Goal: Complete application form

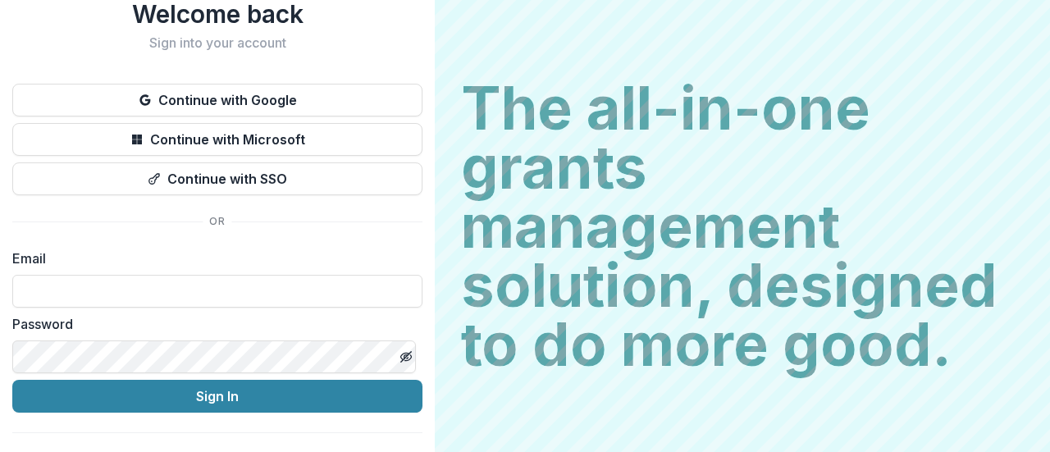
scroll to position [84, 0]
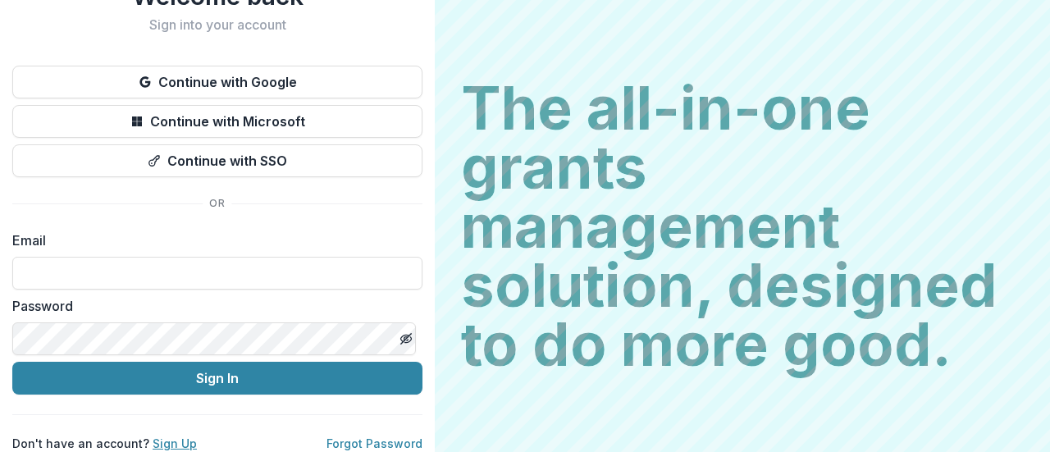
click at [170, 437] on link "Sign Up" at bounding box center [175, 444] width 44 height 14
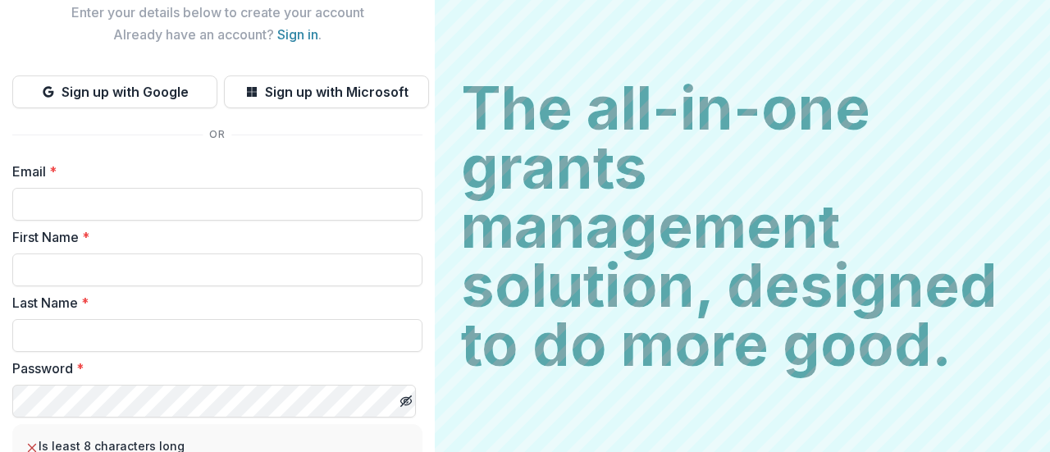
click at [56, 204] on input "Email *" at bounding box center [217, 204] width 410 height 33
type input "**********"
click at [79, 273] on input "First Name *" at bounding box center [217, 270] width 410 height 33
type input "*******"
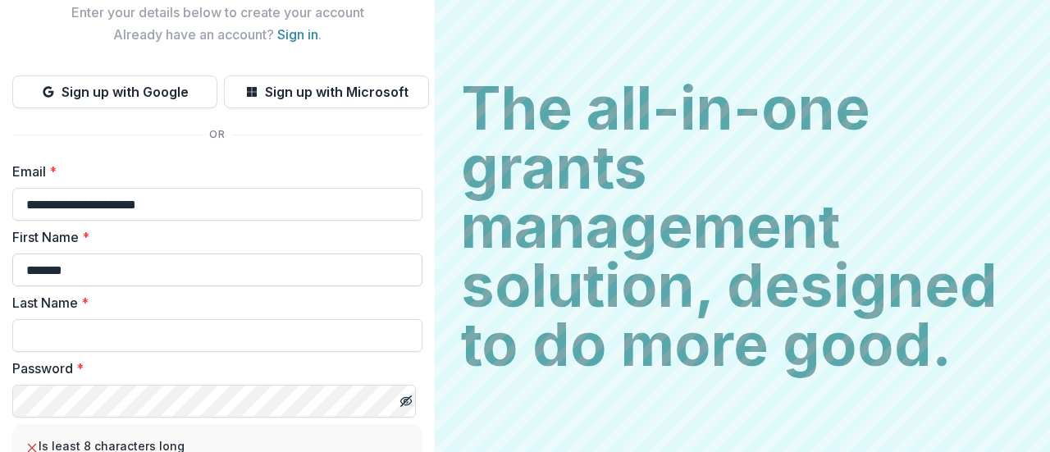
type input "******"
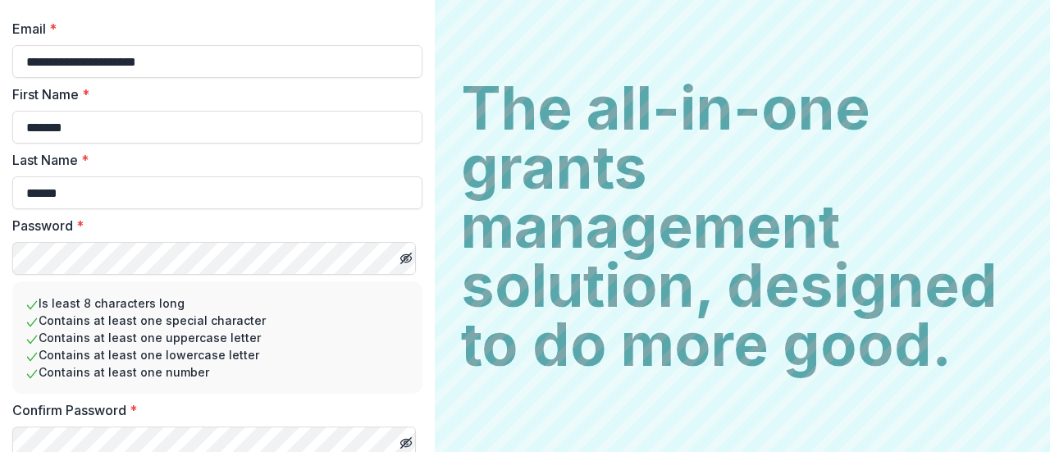
scroll to position [292, 0]
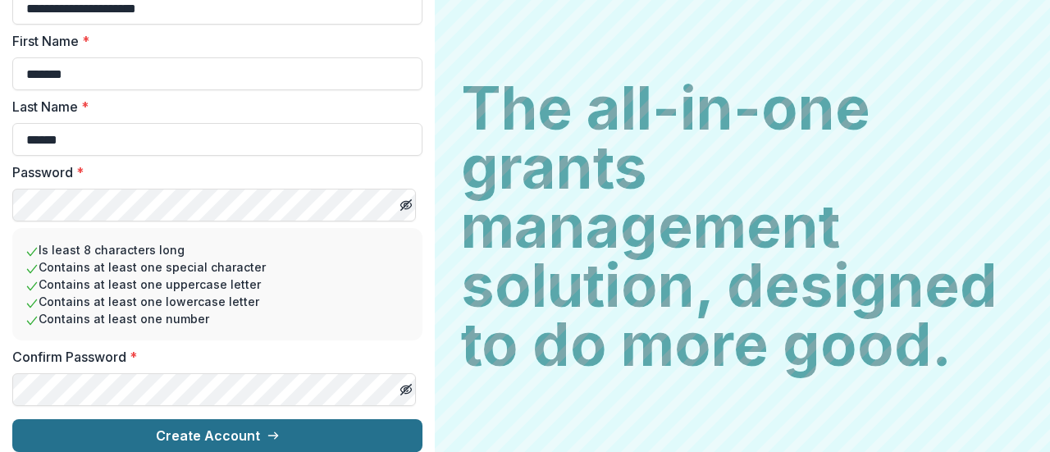
click at [236, 424] on button "Create Account" at bounding box center [217, 435] width 410 height 33
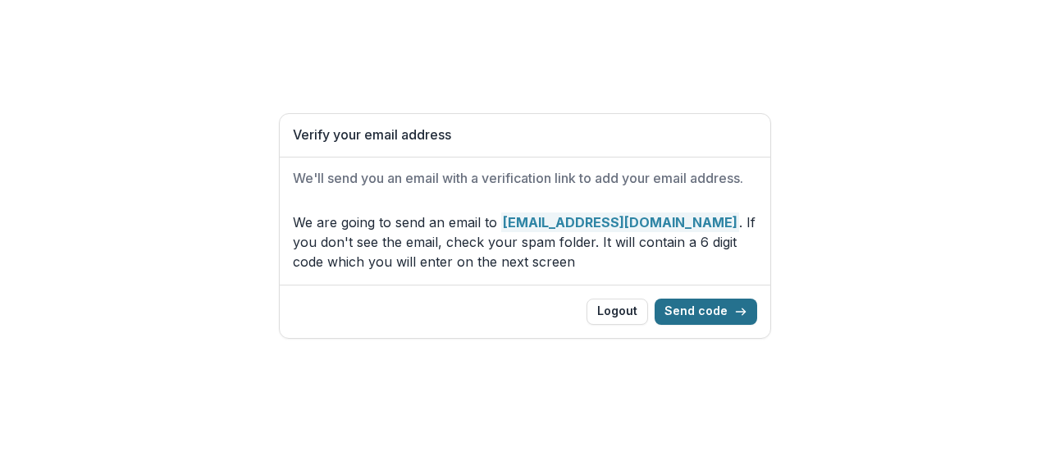
click at [706, 311] on button "Send code" at bounding box center [706, 312] width 103 height 26
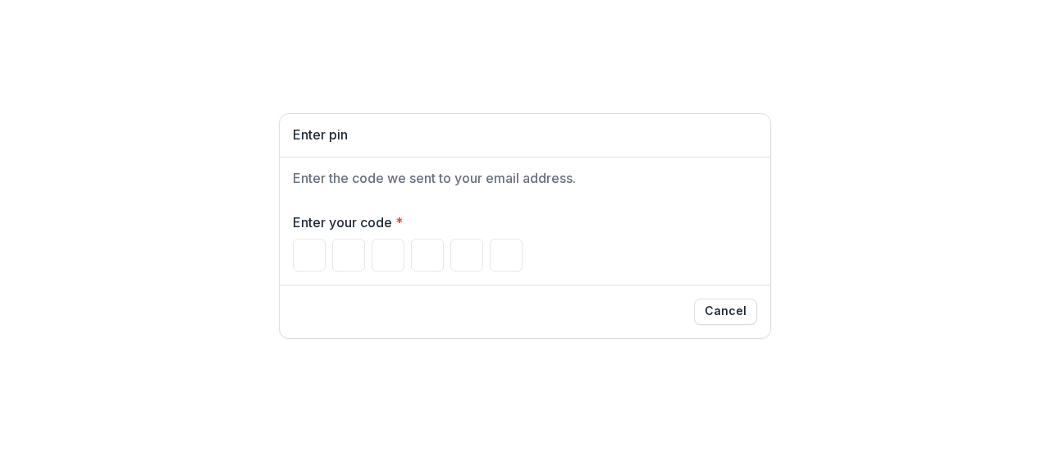
type input "*"
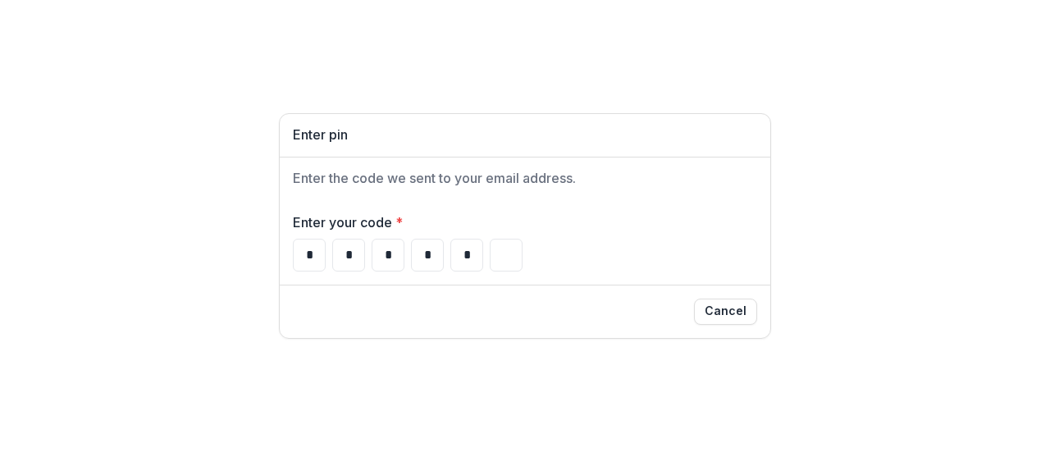
type input "*"
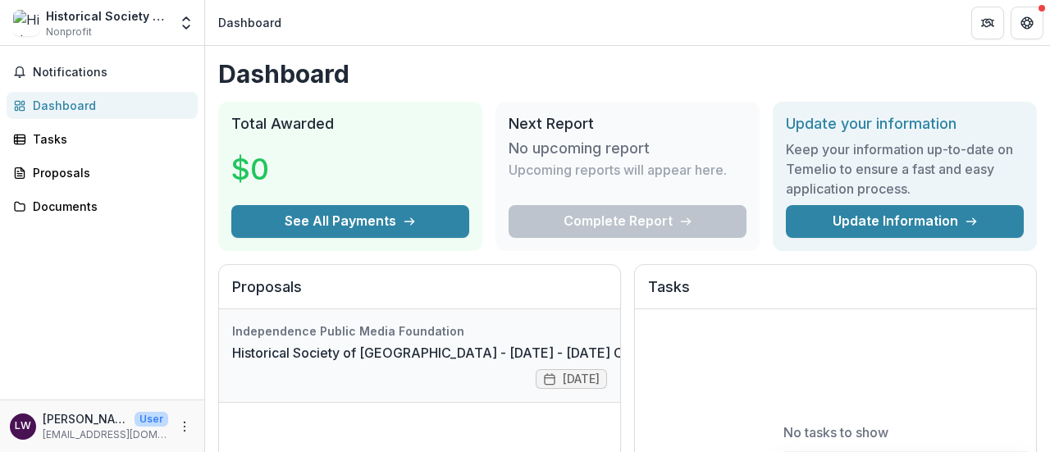
click at [524, 350] on link "Historical Society of [GEOGRAPHIC_DATA] - [DATE] - [DATE] Community Voices Appl…" at bounding box center [517, 353] width 571 height 20
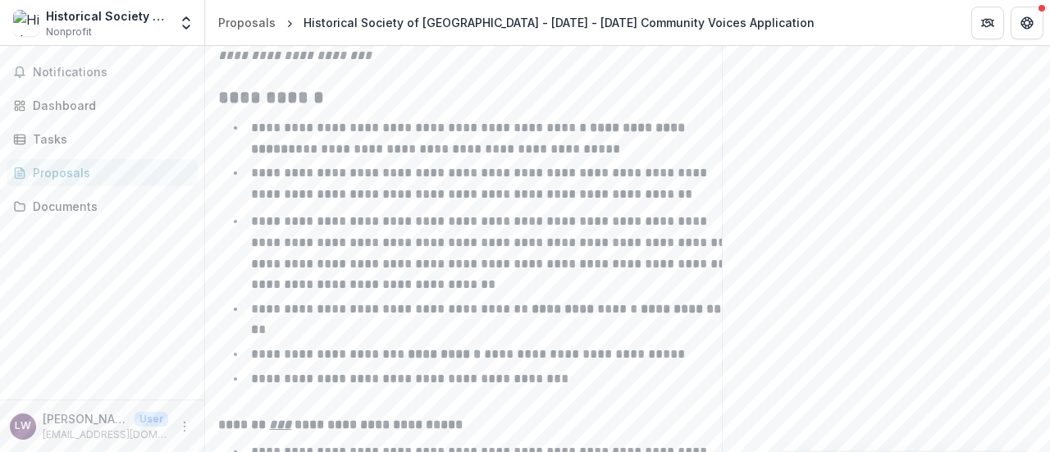
scroll to position [853, 0]
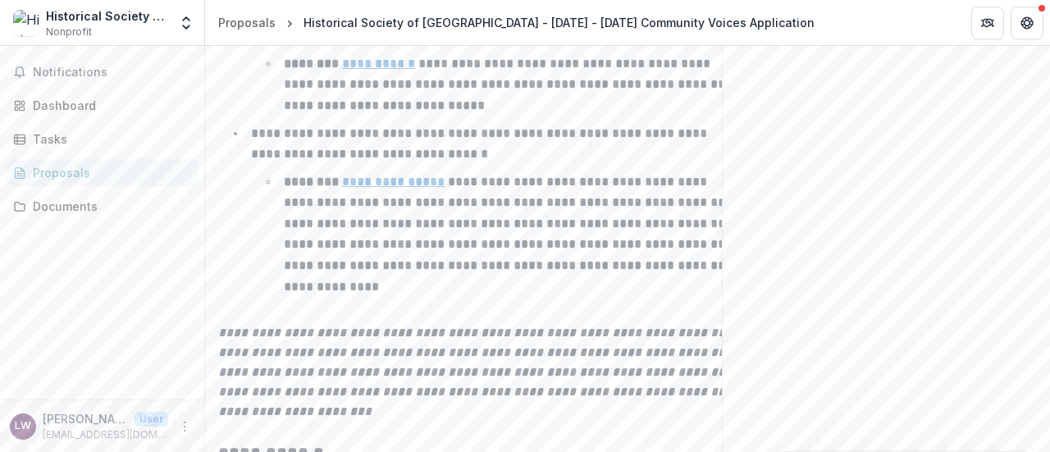
click at [64, 173] on div "Proposals" at bounding box center [109, 172] width 152 height 17
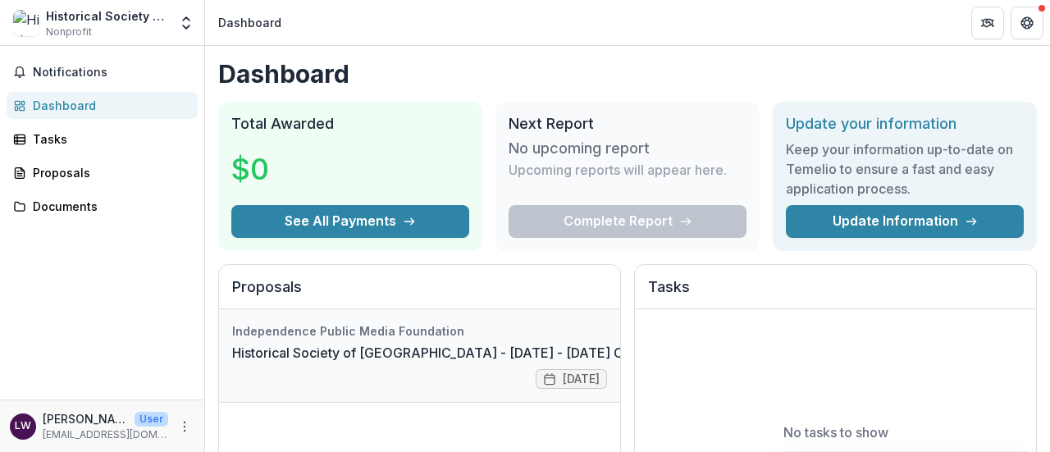
click at [456, 350] on link "Historical Society of [GEOGRAPHIC_DATA] - [DATE] - [DATE] Community Voices Appl…" at bounding box center [517, 353] width 571 height 20
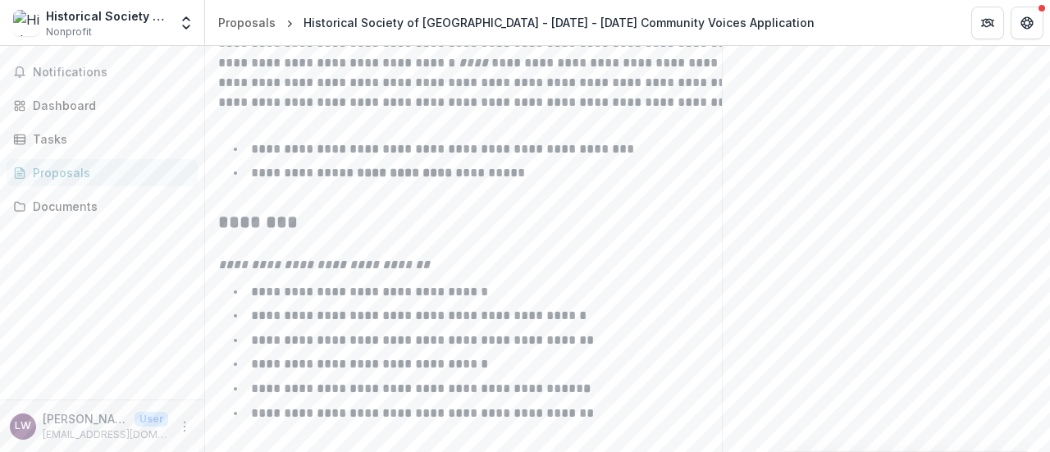
scroll to position [2859, 0]
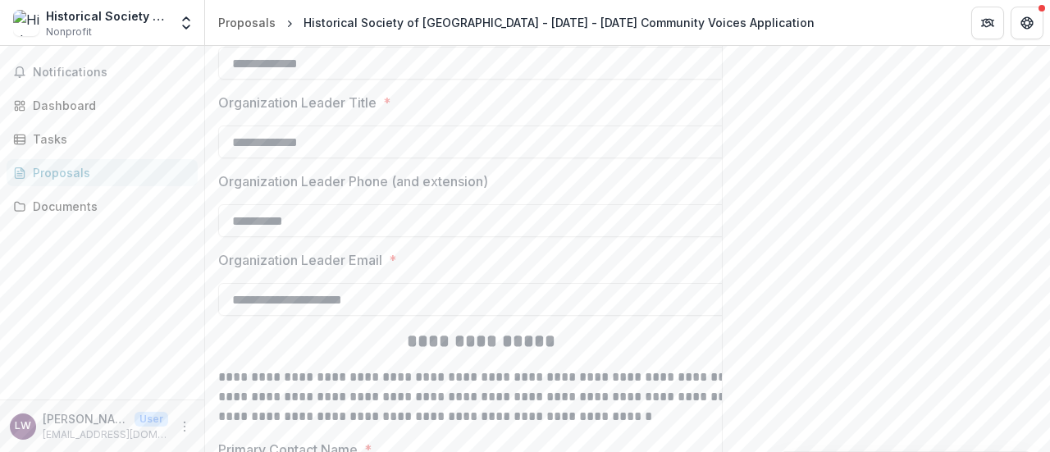
scroll to position [2375, 0]
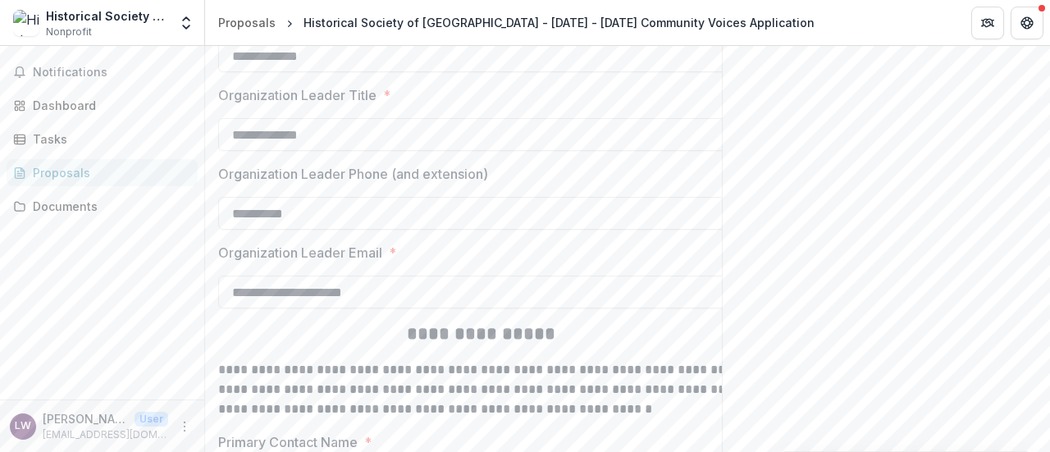
click at [1044, 259] on div "Send comments or questions to Independence Public Media Foundation in the box b…" at bounding box center [886, 157] width 328 height 4972
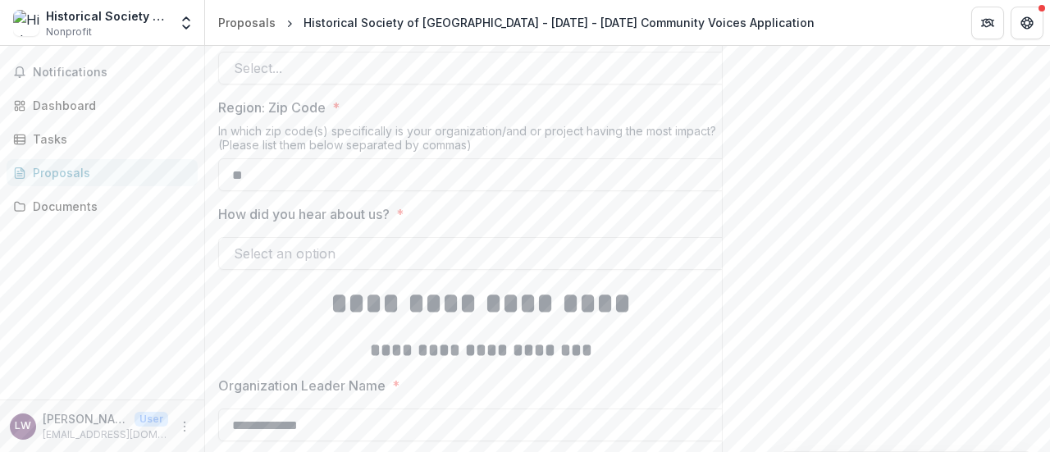
scroll to position [2012, 0]
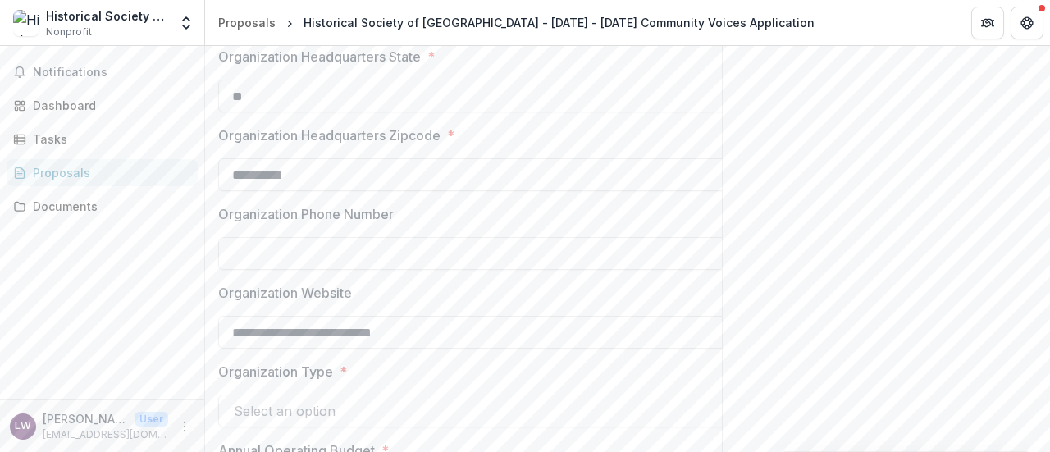
scroll to position [765, 0]
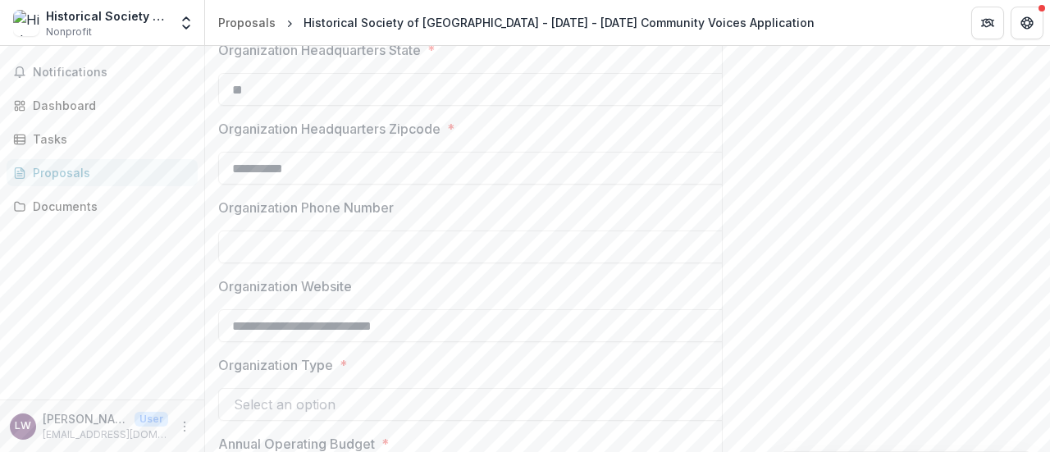
drag, startPoint x: 599, startPoint y: 254, endPoint x: 589, endPoint y: 249, distance: 11.0
click at [594, 252] on input "Organization Phone Number" at bounding box center [480, 247] width 525 height 33
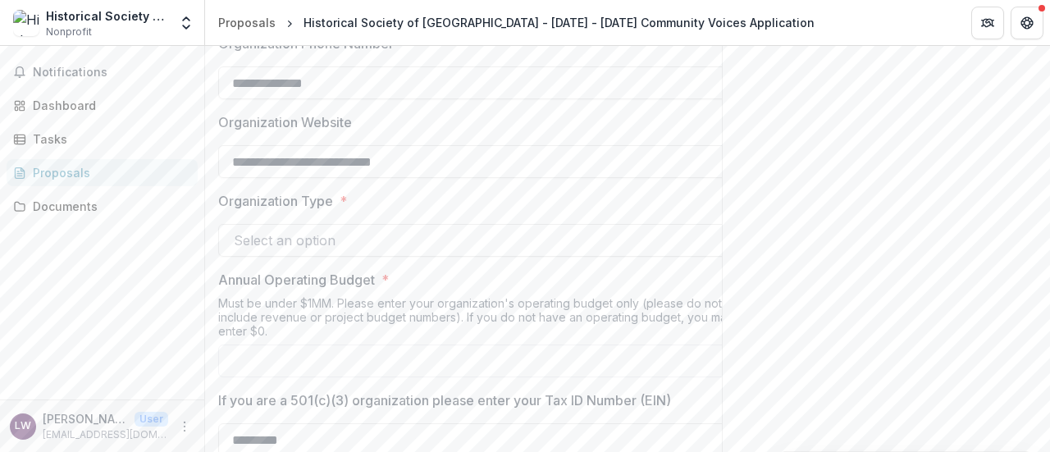
type input "**********"
click at [364, 250] on div at bounding box center [466, 240] width 464 height 23
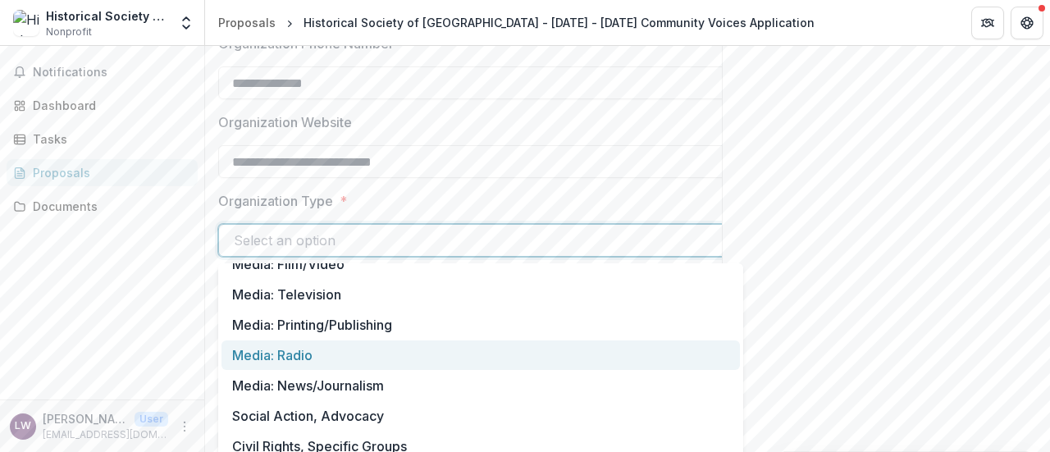
scroll to position [26, 0]
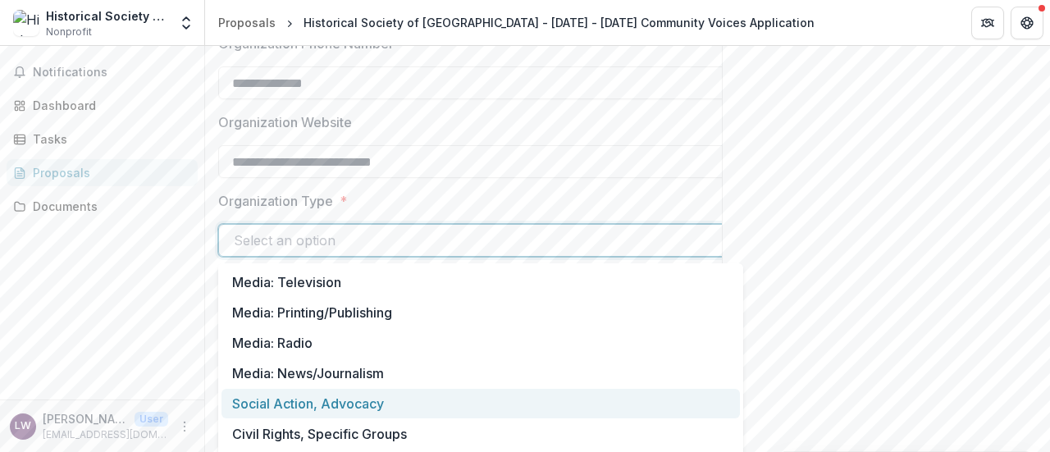
click at [373, 402] on div "Social Action, Advocacy" at bounding box center [481, 404] width 519 height 30
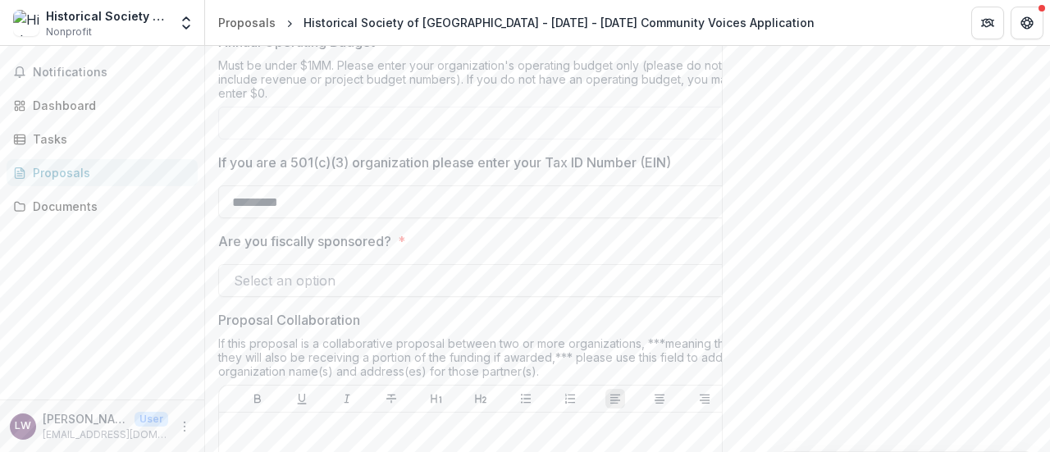
scroll to position [1180, 0]
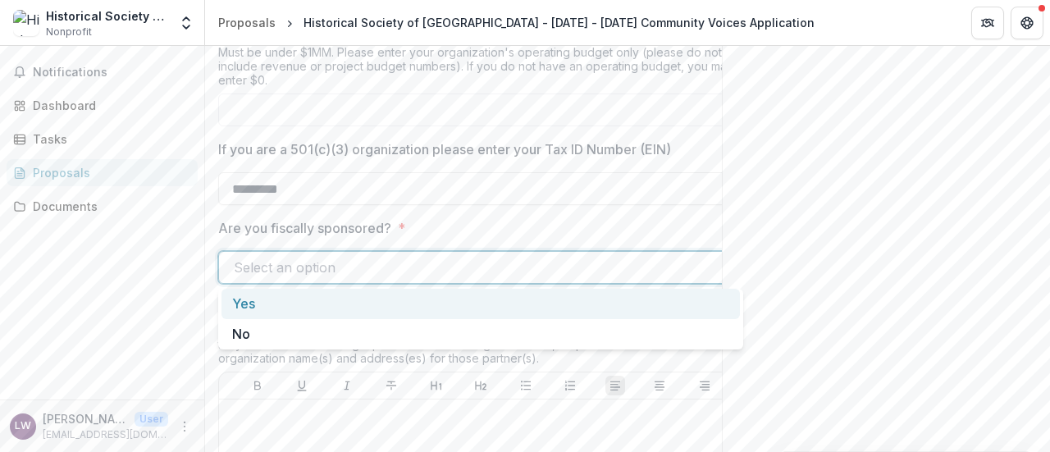
click at [417, 267] on div at bounding box center [466, 267] width 464 height 23
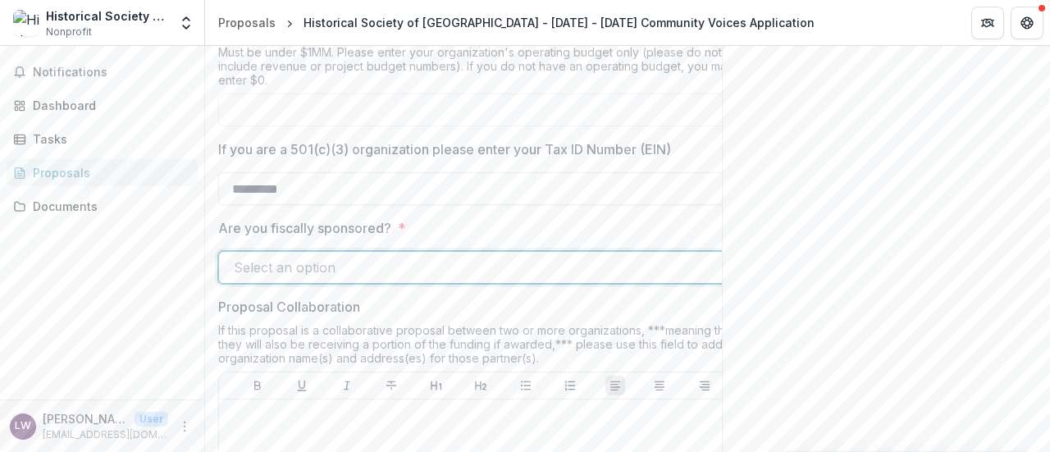
click at [417, 267] on div at bounding box center [466, 267] width 464 height 23
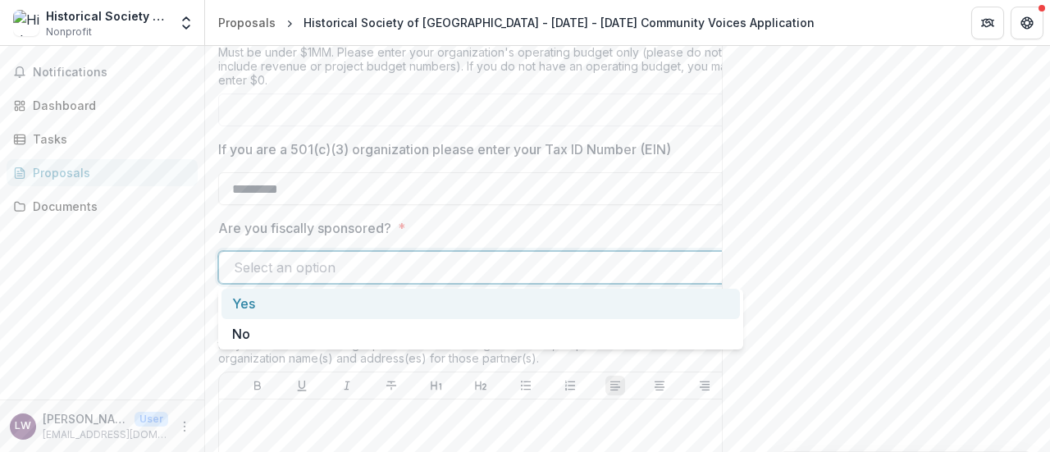
click at [417, 267] on div at bounding box center [466, 267] width 464 height 23
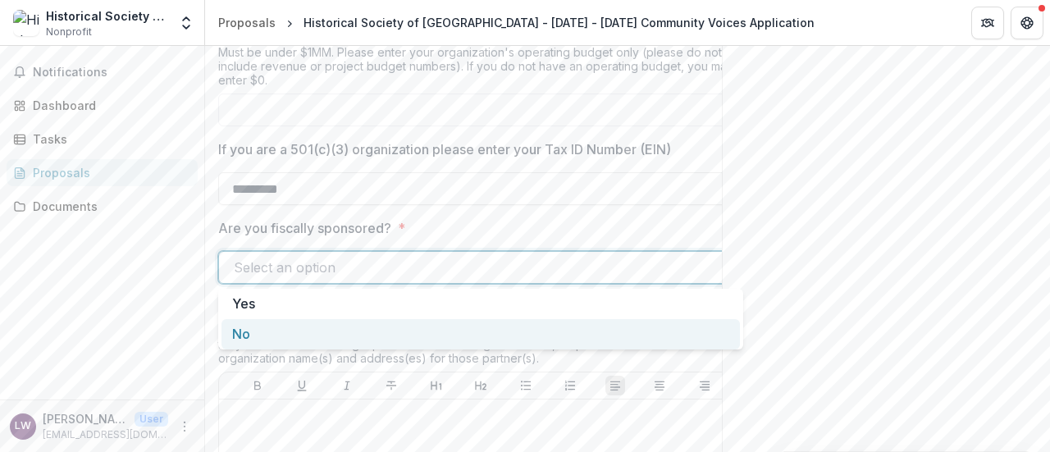
click at [276, 345] on div "No" at bounding box center [481, 334] width 519 height 30
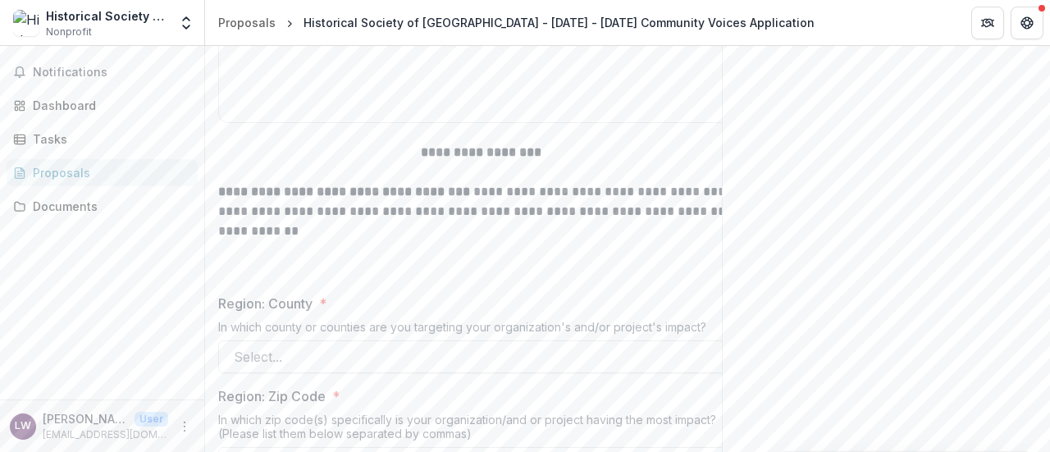
scroll to position [1737, 0]
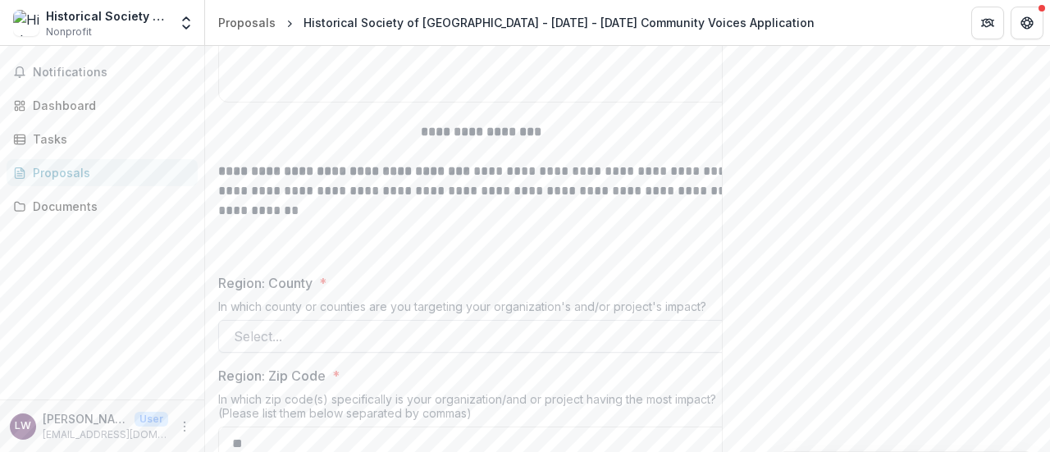
click at [454, 341] on div at bounding box center [466, 336] width 464 height 23
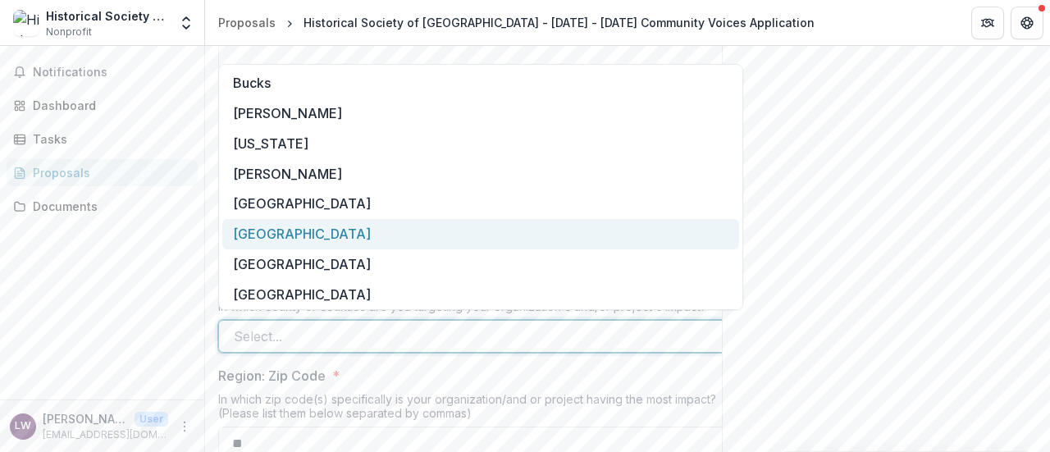
scroll to position [9, 0]
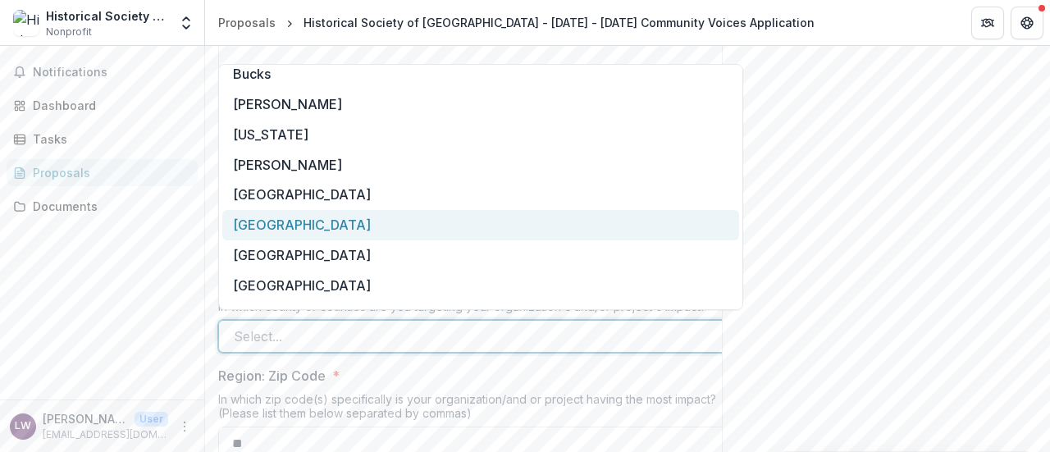
click at [345, 226] on div "Burlington" at bounding box center [480, 225] width 517 height 30
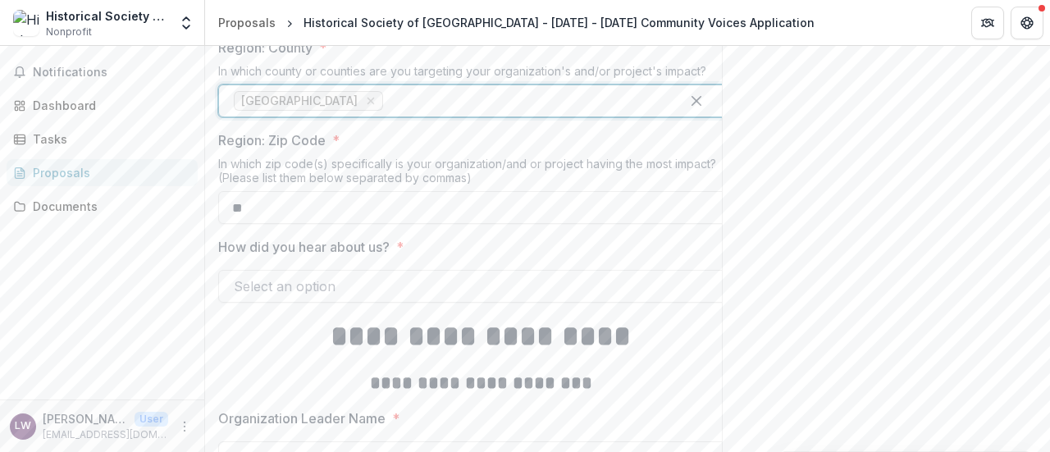
scroll to position [1984, 0]
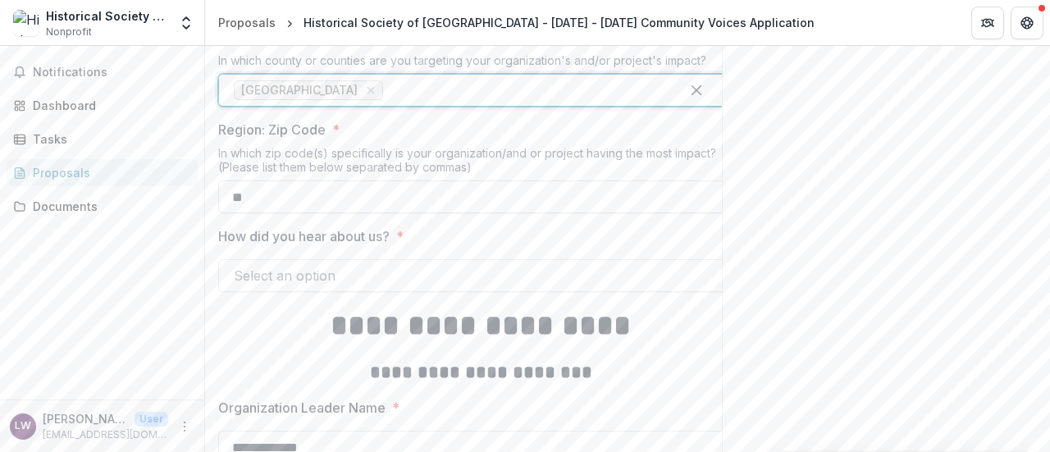
click at [264, 194] on input "**" at bounding box center [480, 197] width 525 height 33
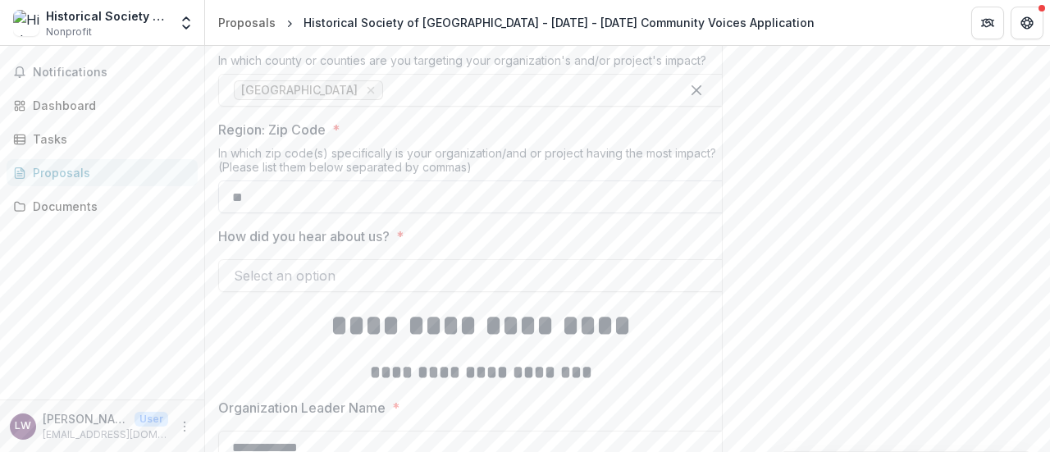
type input "*"
type input "*****"
drag, startPoint x: 266, startPoint y: 336, endPoint x: 259, endPoint y: 326, distance: 11.8
click at [261, 328] on h1 "**********" at bounding box center [480, 325] width 525 height 41
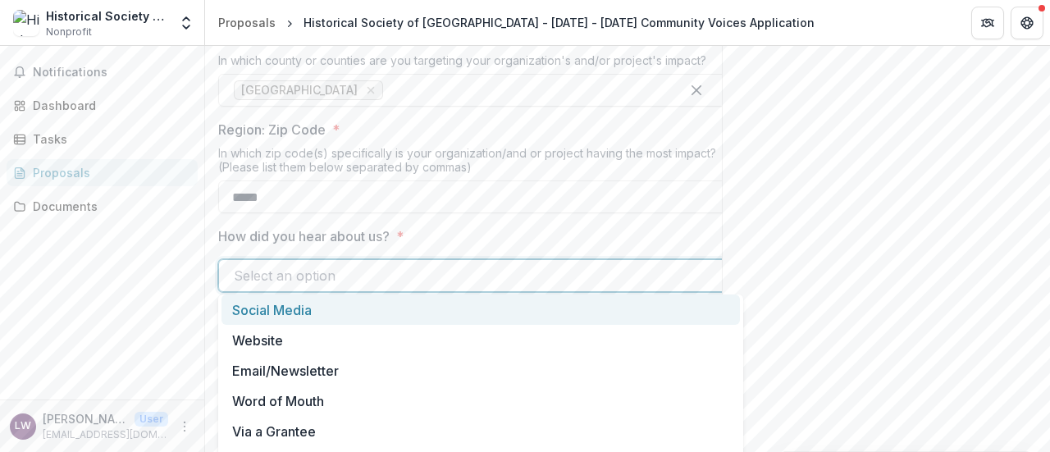
click at [377, 268] on div at bounding box center [466, 275] width 464 height 23
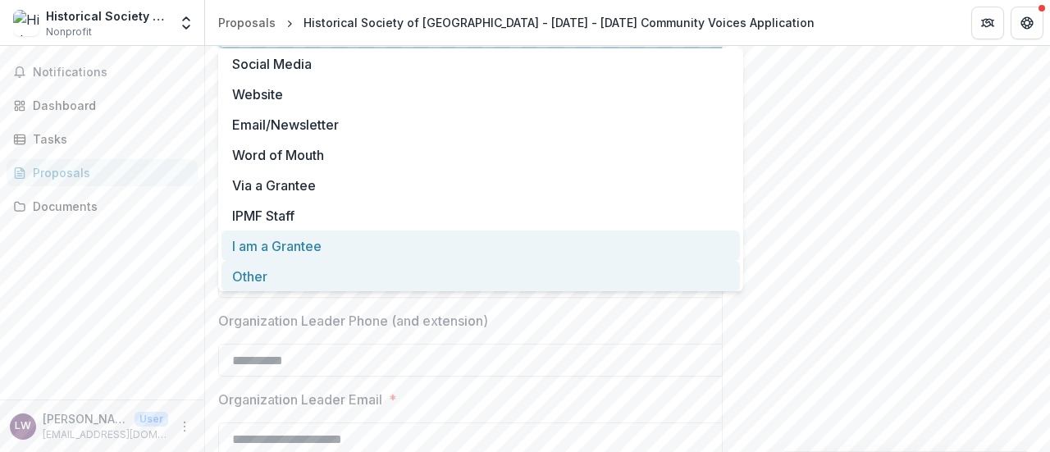
scroll to position [2230, 0]
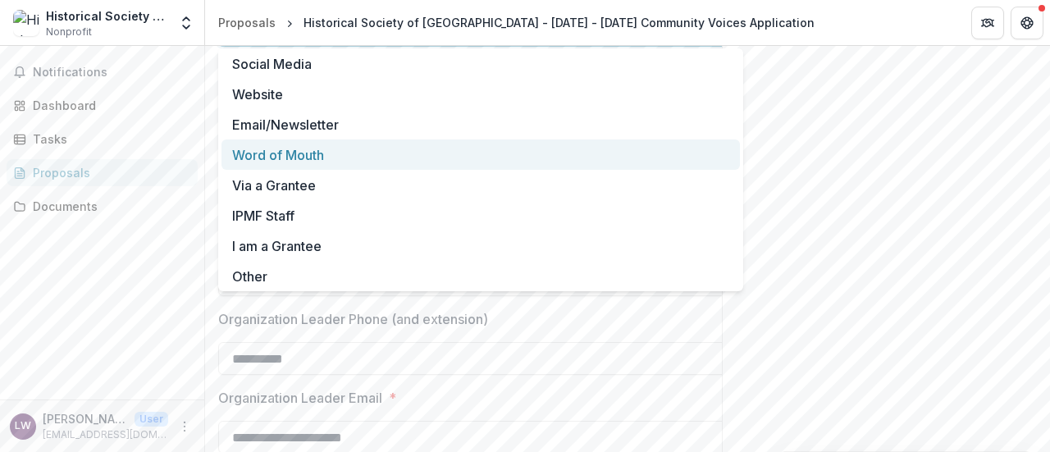
click at [256, 151] on div "Word of Mouth" at bounding box center [481, 155] width 519 height 30
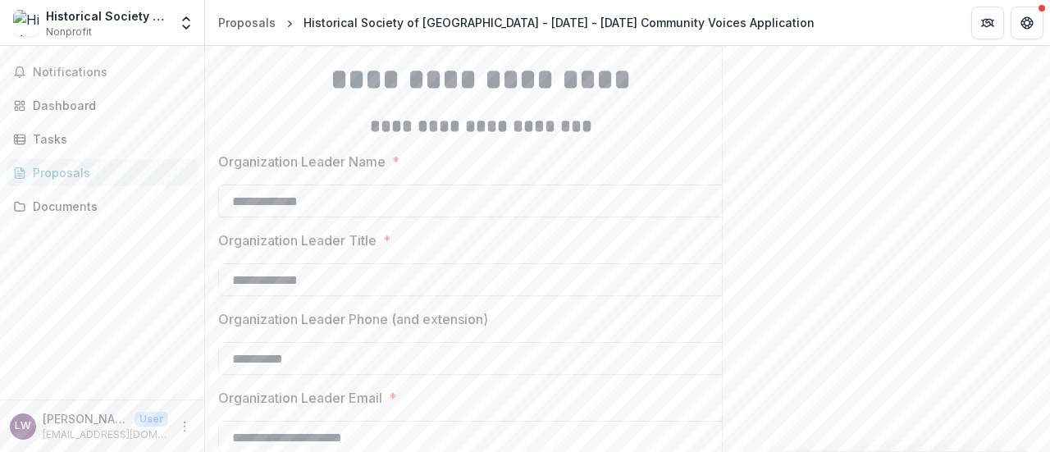
click at [353, 199] on input "**********" at bounding box center [480, 201] width 525 height 33
type input "*"
type input "**********"
click at [291, 285] on input "**********" at bounding box center [480, 279] width 525 height 33
click at [352, 278] on input "**********" at bounding box center [480, 279] width 525 height 33
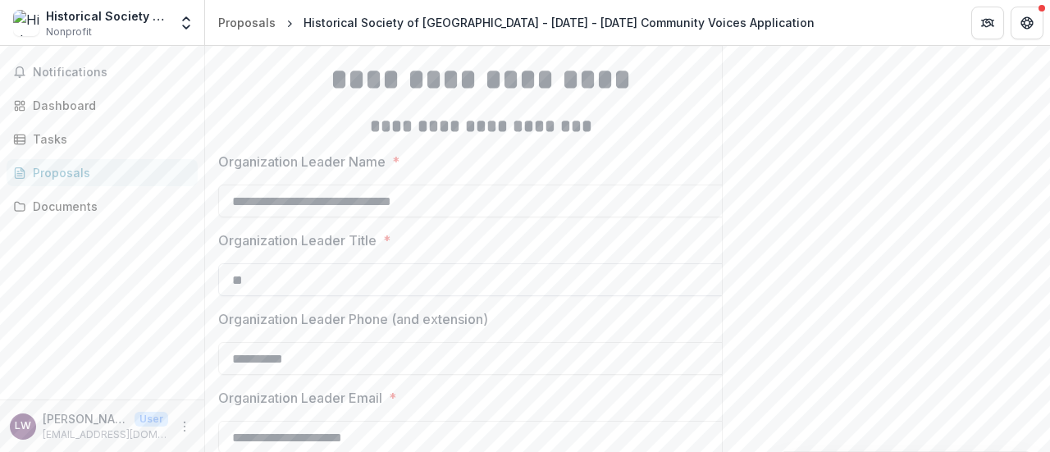
type input "*"
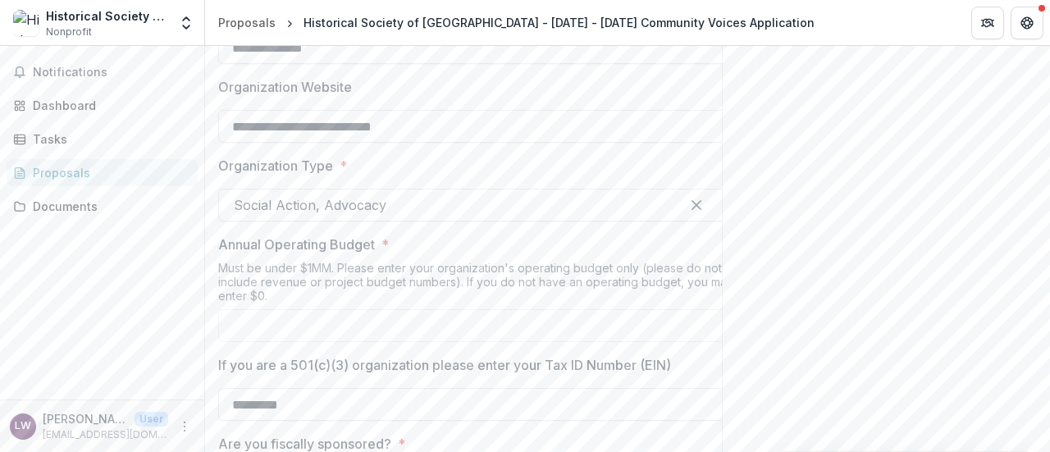
scroll to position [1067, 0]
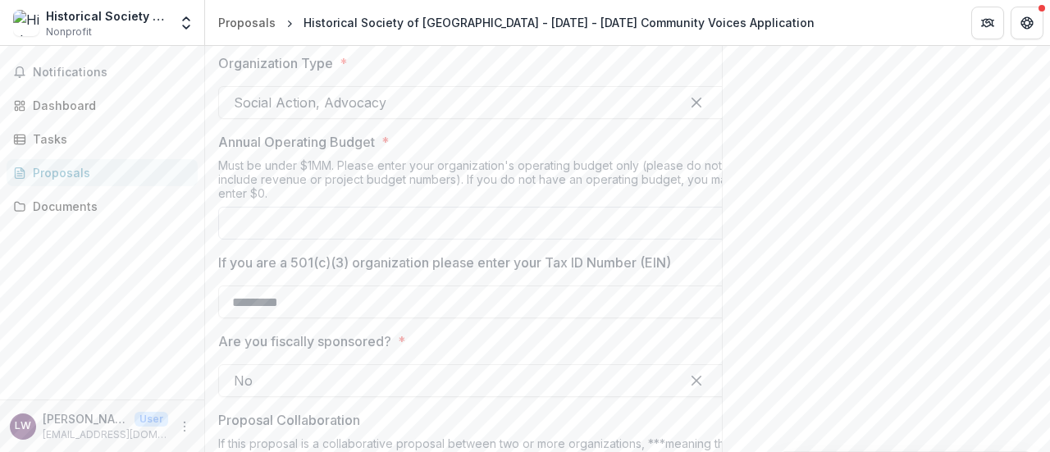
type input "**********"
click at [264, 226] on input "Annual Operating Budget *" at bounding box center [480, 223] width 525 height 33
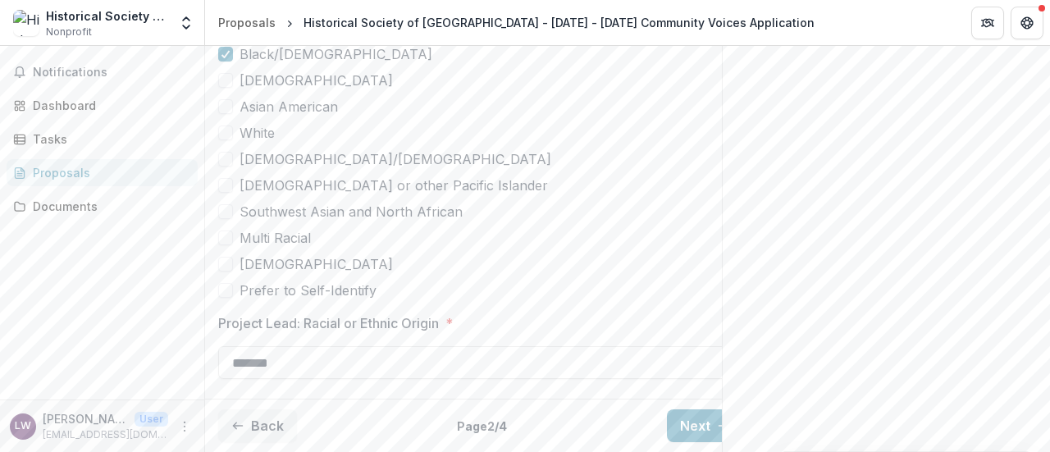
scroll to position [4574, 0]
click at [689, 411] on button "Next" at bounding box center [705, 426] width 76 height 33
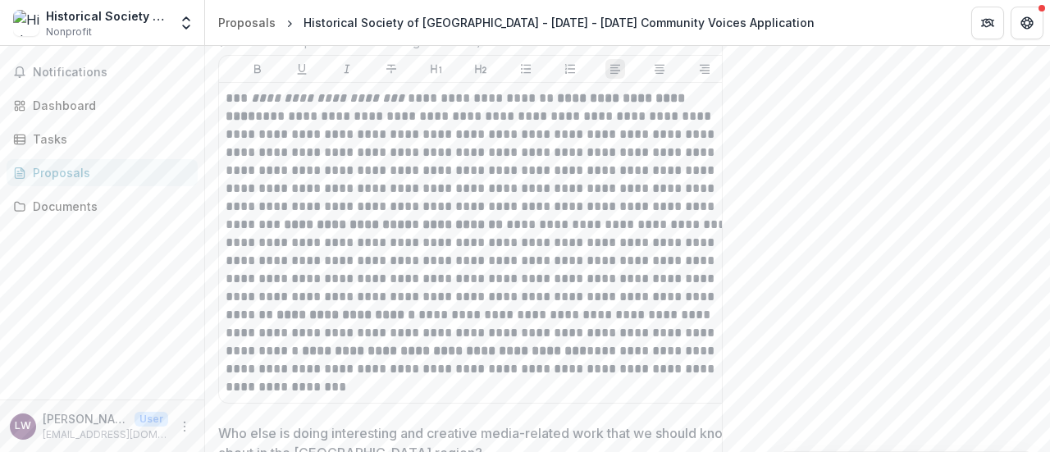
scroll to position [5308, 0]
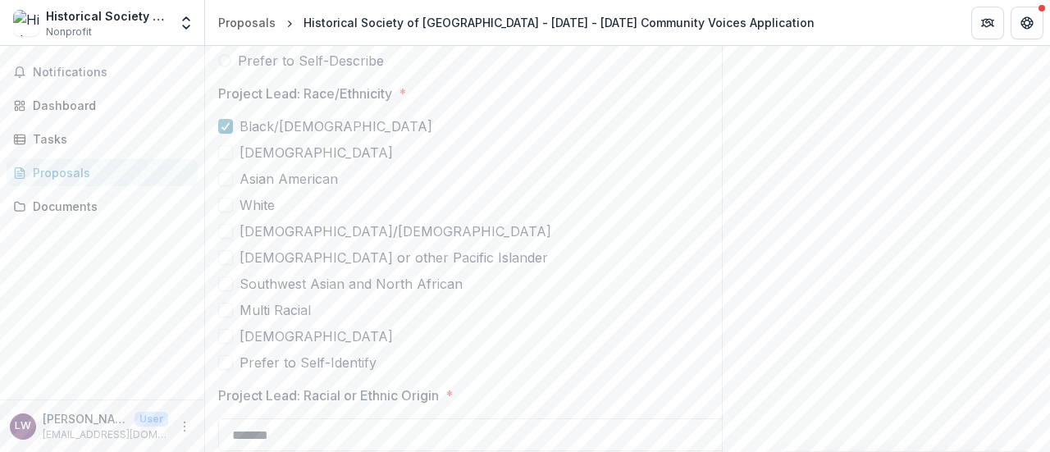
scroll to position [4574, 0]
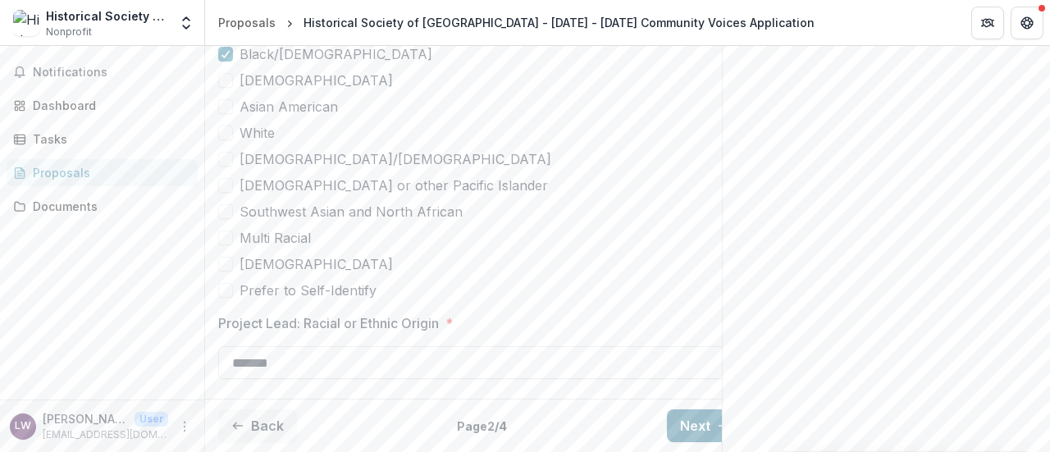
click at [694, 410] on button "Next" at bounding box center [705, 426] width 76 height 33
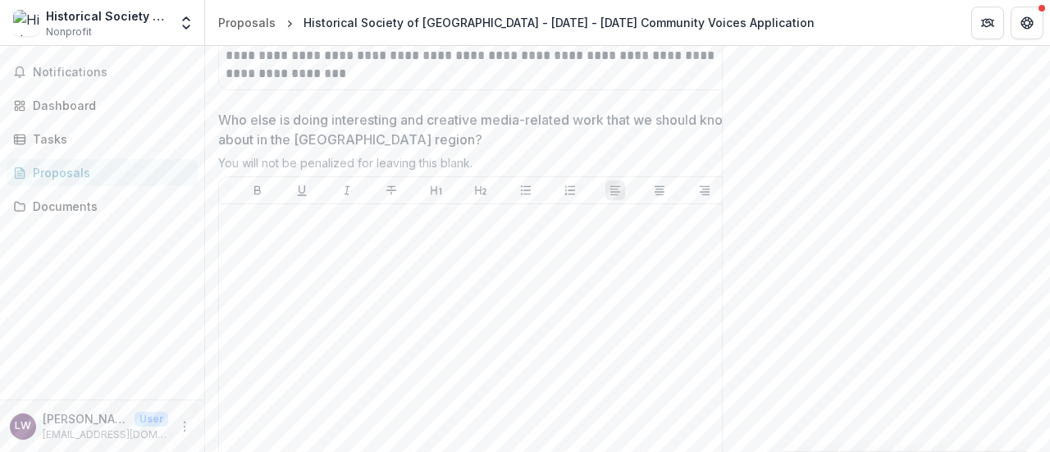
scroll to position [5308, 0]
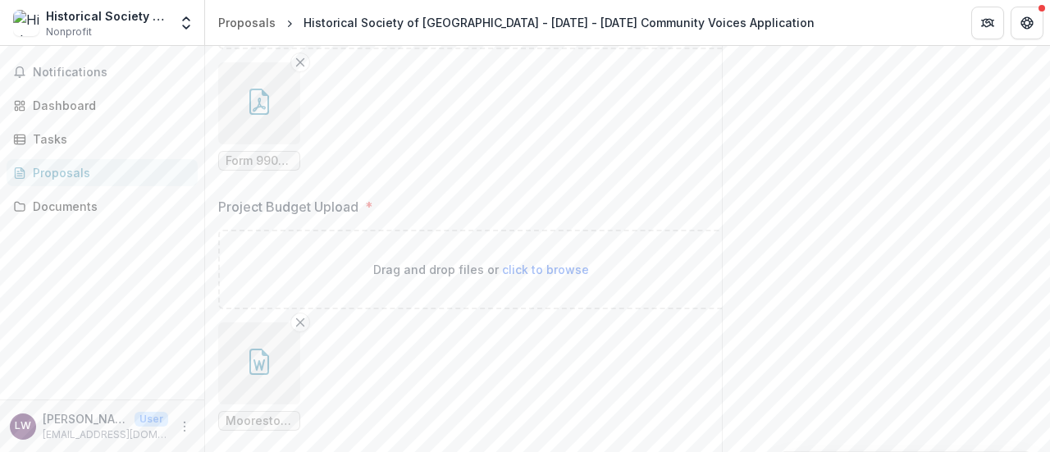
scroll to position [870, 0]
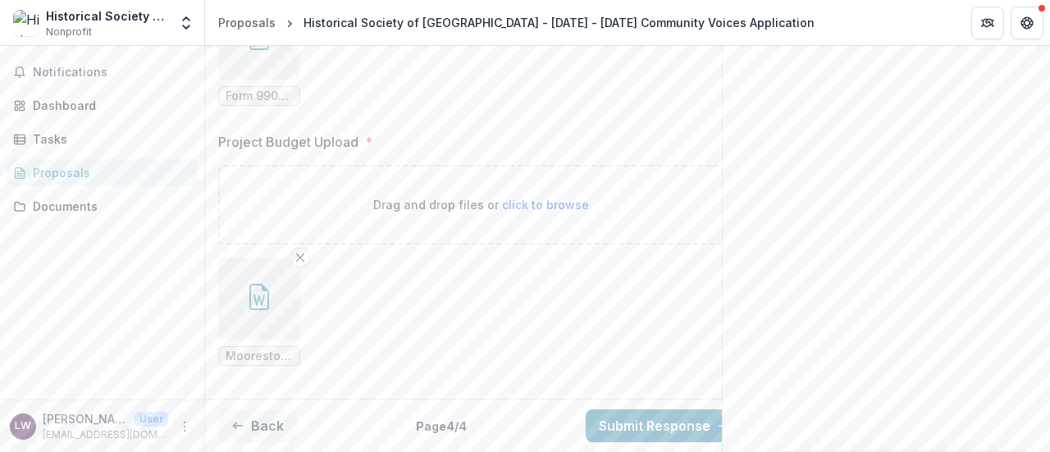
click at [258, 284] on icon "button" at bounding box center [259, 297] width 26 height 26
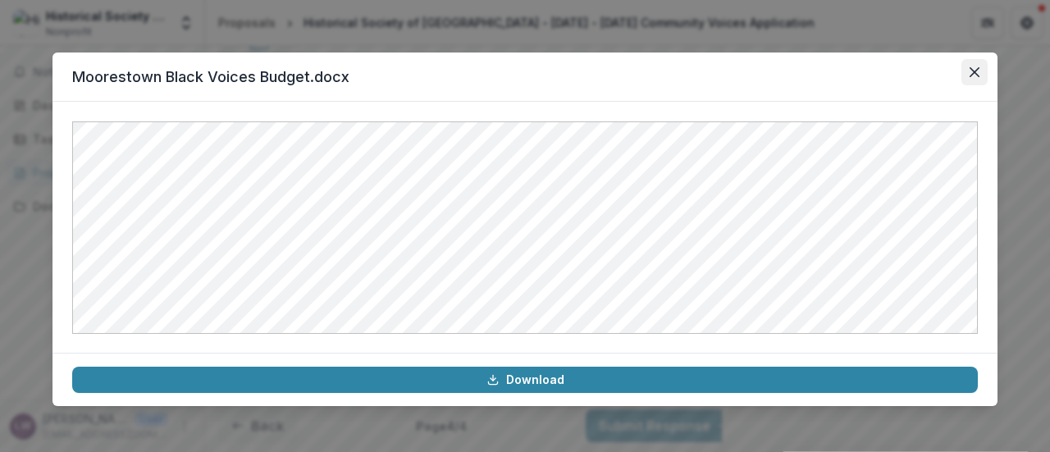
click at [972, 68] on icon "Close" at bounding box center [975, 72] width 10 height 10
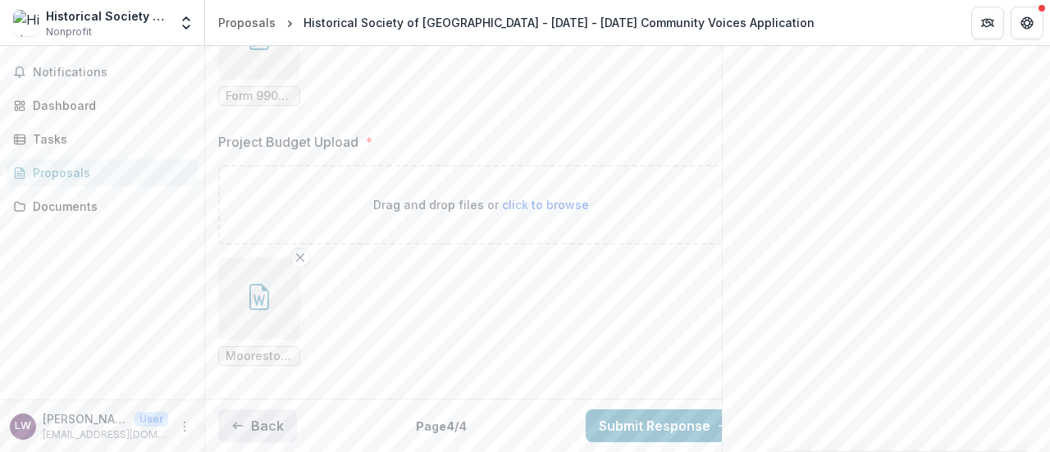
click at [254, 414] on button "Back" at bounding box center [257, 426] width 79 height 33
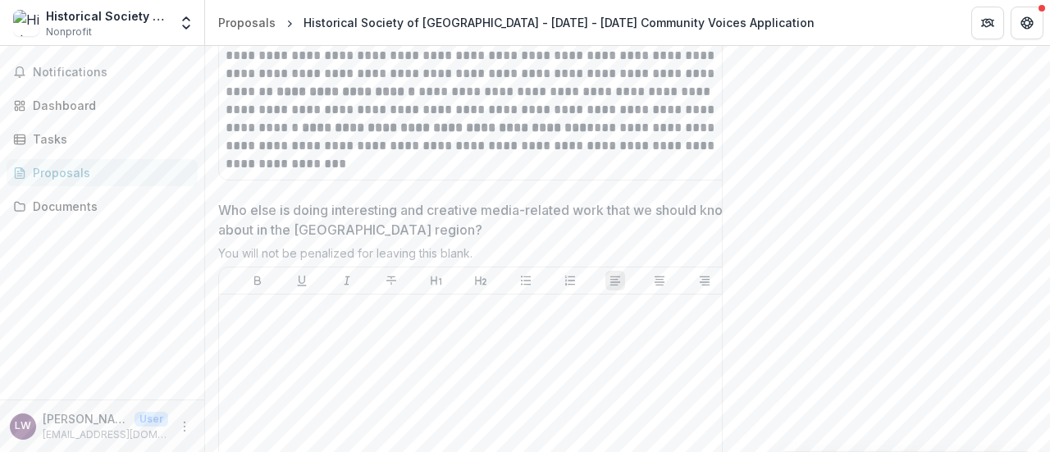
scroll to position [5308, 0]
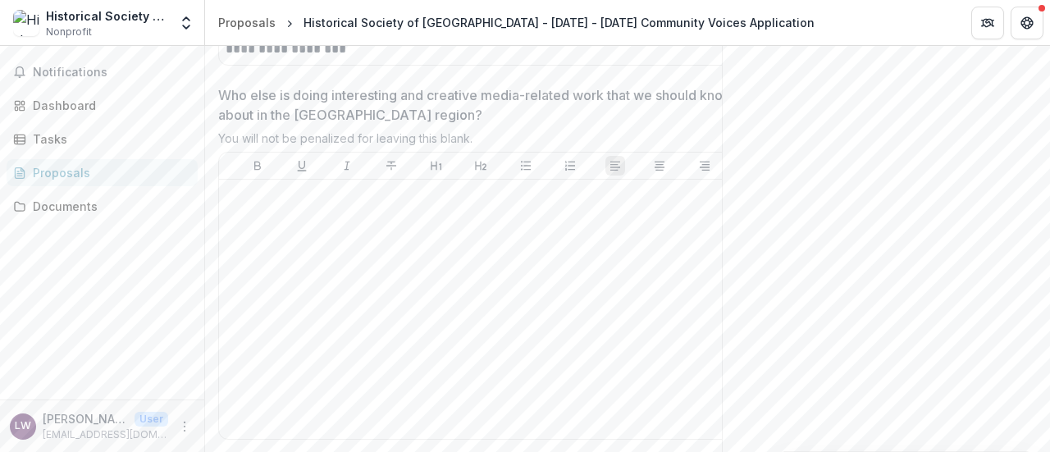
drag, startPoint x: 264, startPoint y: 420, endPoint x: 271, endPoint y: 413, distance: 9.9
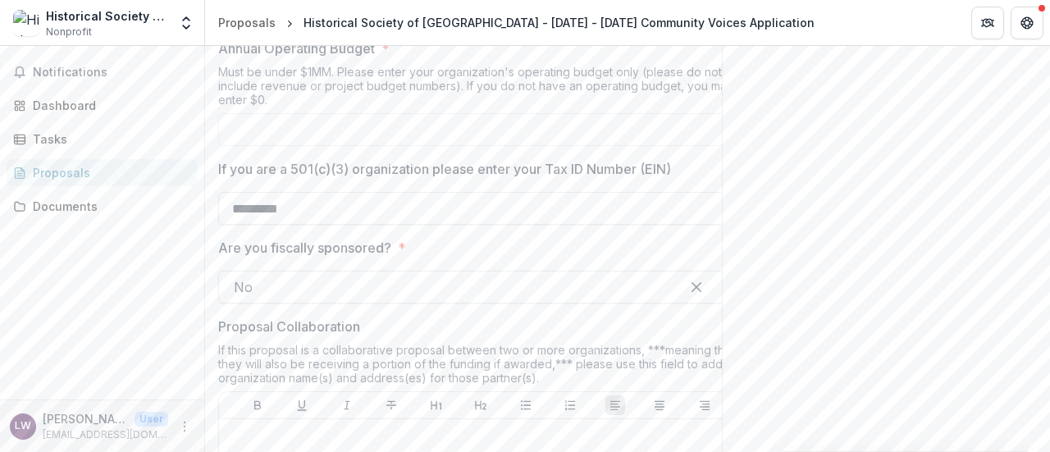
scroll to position [1128, 0]
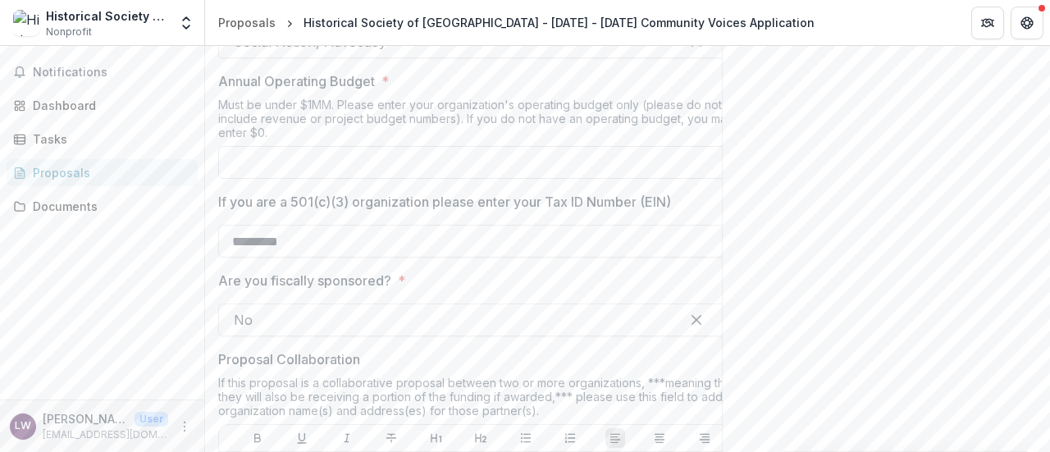
click at [273, 163] on input "Annual Operating Budget *" at bounding box center [480, 162] width 525 height 33
click at [263, 162] on input "Annual Operating Budget *" at bounding box center [480, 162] width 525 height 33
type input "*****"
drag, startPoint x: 852, startPoint y: 205, endPoint x: 844, endPoint y: 202, distance: 8.8
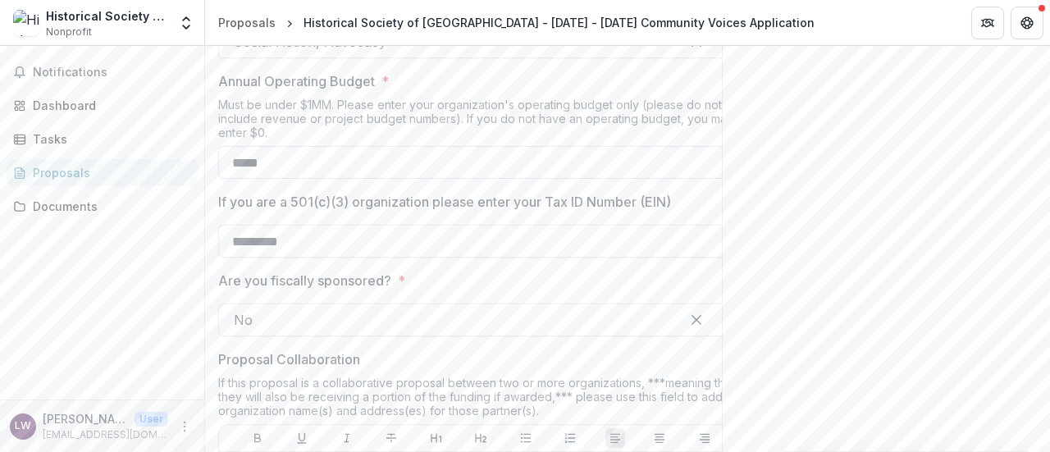
click at [649, 163] on input "*****" at bounding box center [480, 162] width 525 height 33
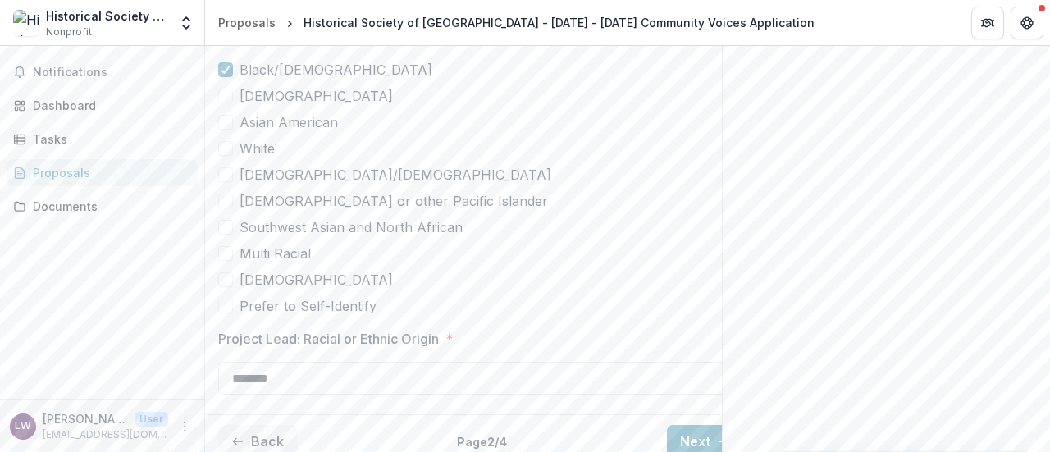
scroll to position [4574, 0]
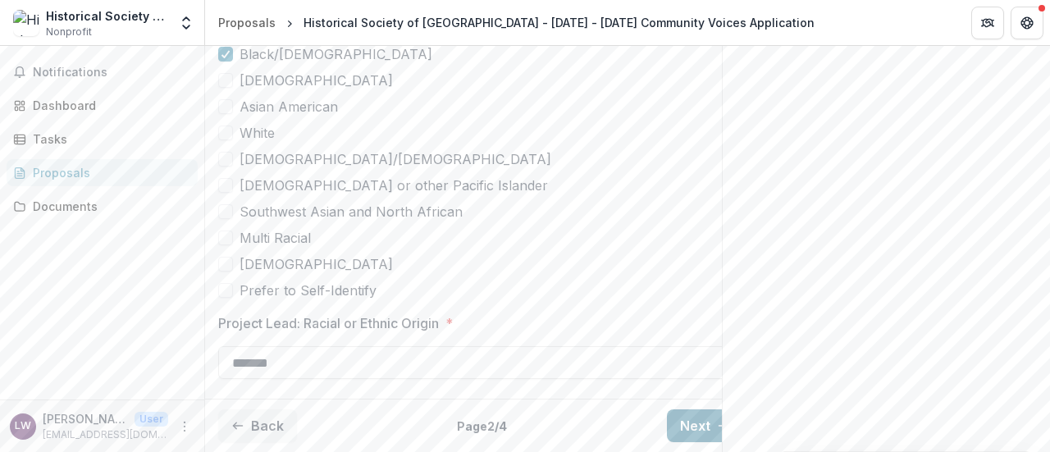
click at [691, 412] on button "Next" at bounding box center [705, 426] width 76 height 33
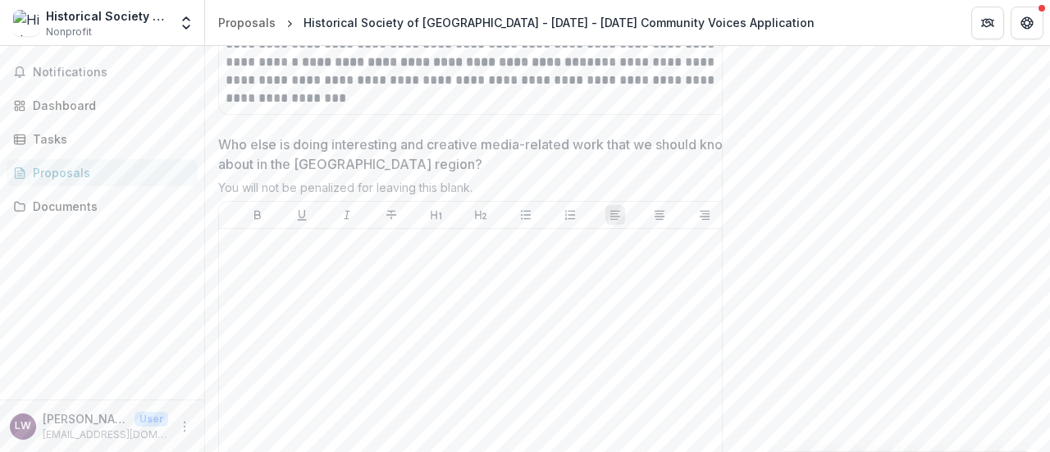
scroll to position [5308, 0]
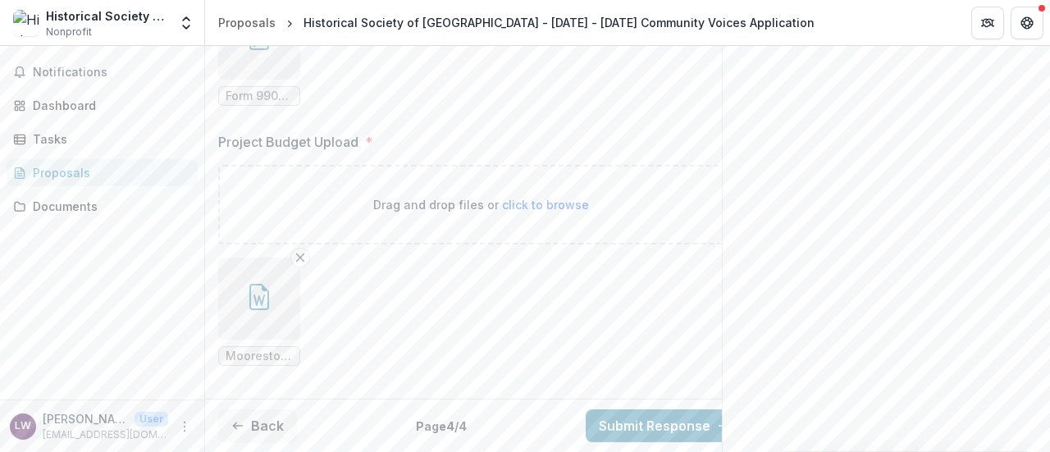
scroll to position [870, 0]
click at [258, 284] on icon "button" at bounding box center [259, 297] width 26 height 26
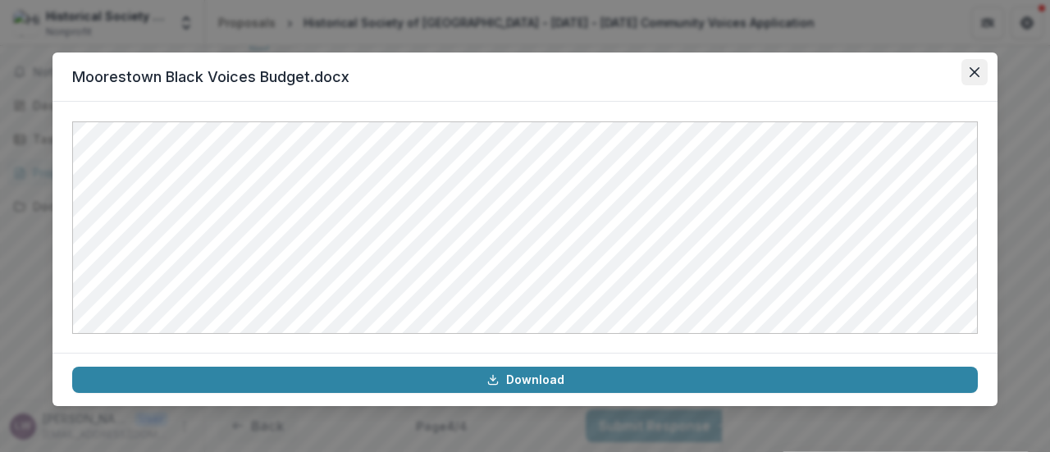
click at [975, 70] on icon "Close" at bounding box center [975, 72] width 10 height 10
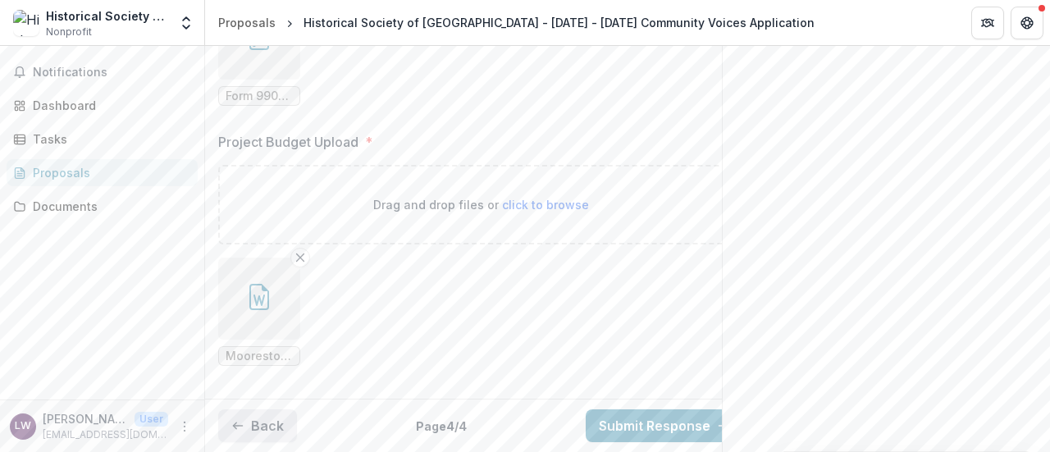
click at [249, 410] on button "Back" at bounding box center [257, 426] width 79 height 33
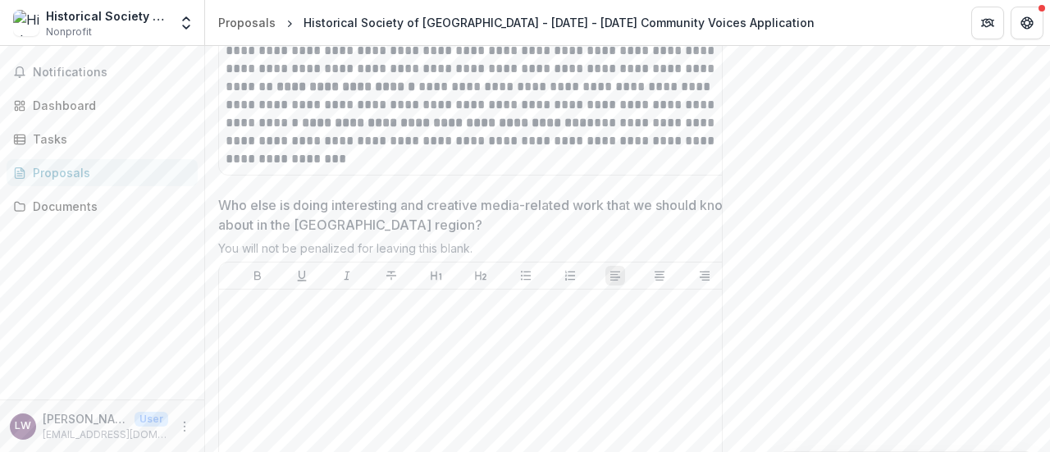
scroll to position [5144, 0]
